Goal: Task Accomplishment & Management: Manage account settings

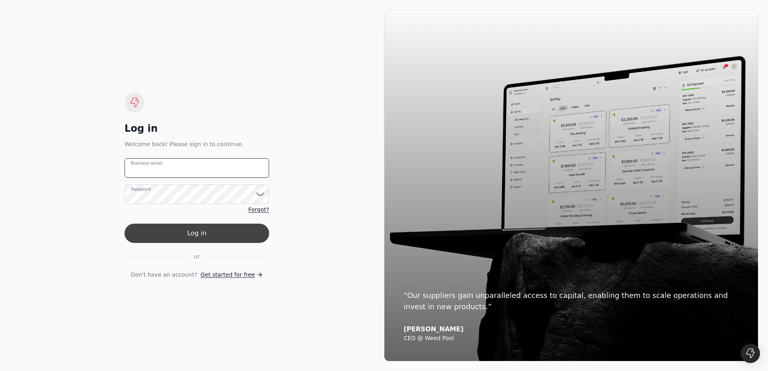
type email "[EMAIL_ADDRESS][DOMAIN_NAME]"
click at [191, 235] on button "Log in" at bounding box center [196, 233] width 145 height 19
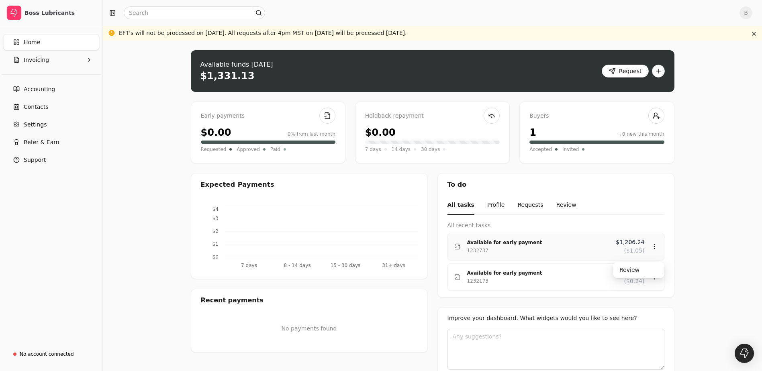
click at [556, 249] on div "1232737" at bounding box center [538, 250] width 143 height 8
click at [650, 248] on div "Available for early payment 1232737 $1,206.24 ($1.05)" at bounding box center [555, 246] width 203 height 17
click at [655, 247] on icon at bounding box center [654, 246] width 6 height 6
click at [48, 86] on span "Accounting" at bounding box center [39, 89] width 31 height 8
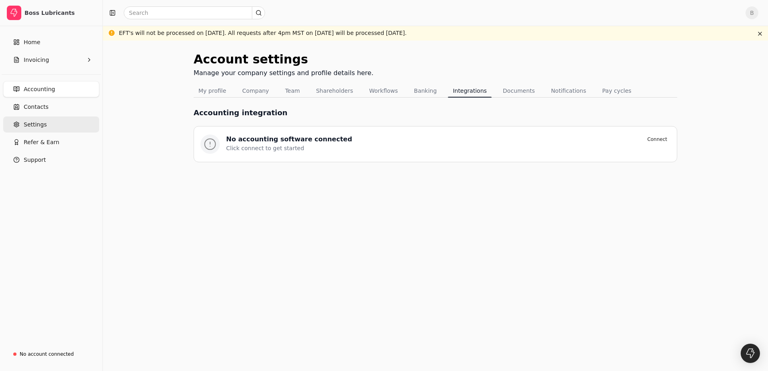
click at [37, 122] on span "Settings" at bounding box center [35, 124] width 23 height 8
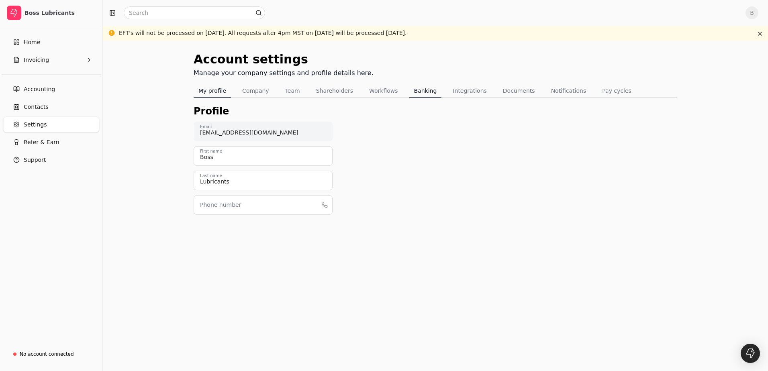
click at [409, 94] on button "Banking" at bounding box center [425, 90] width 33 height 13
